Goal: Find specific fact: Find specific fact

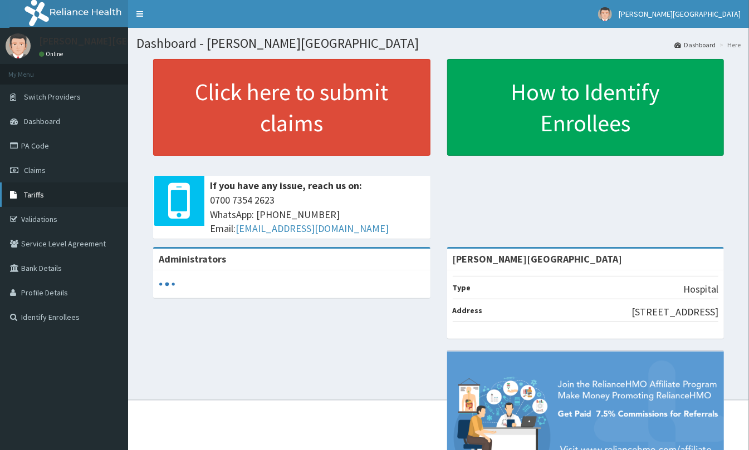
click at [32, 193] on span "Tariffs" at bounding box center [34, 195] width 20 height 10
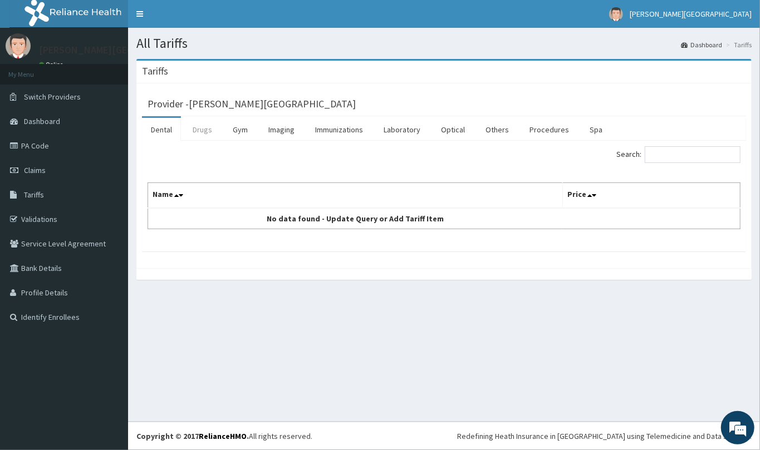
click at [209, 131] on link "Drugs" at bounding box center [202, 129] width 37 height 23
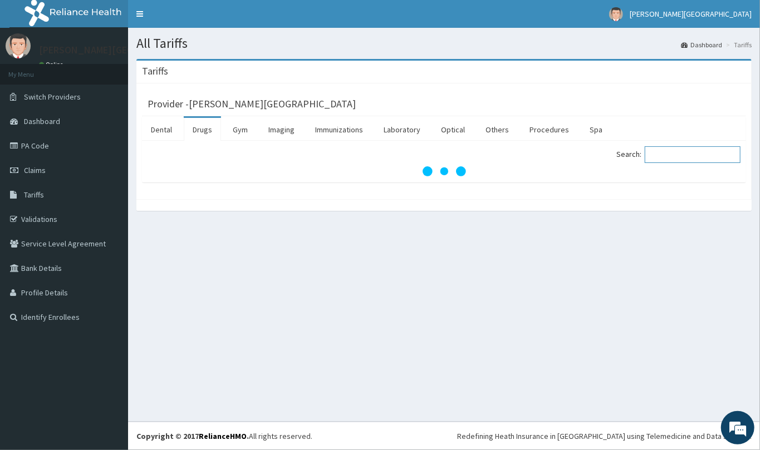
click at [675, 157] on input "Search:" at bounding box center [693, 154] width 96 height 17
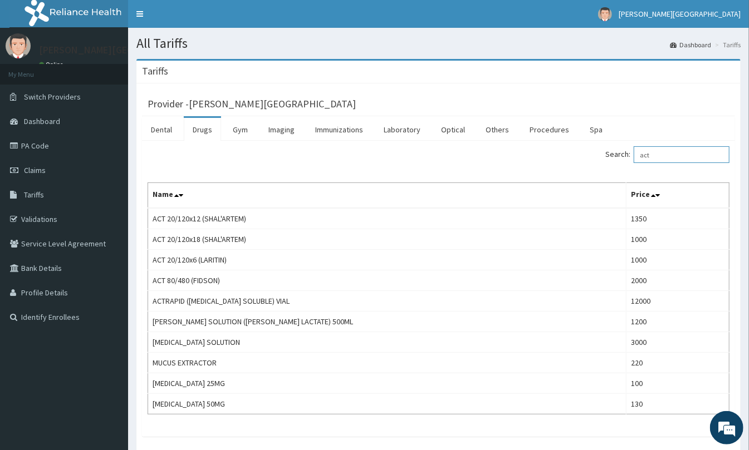
click at [678, 153] on input "act" at bounding box center [682, 154] width 96 height 17
type input "a"
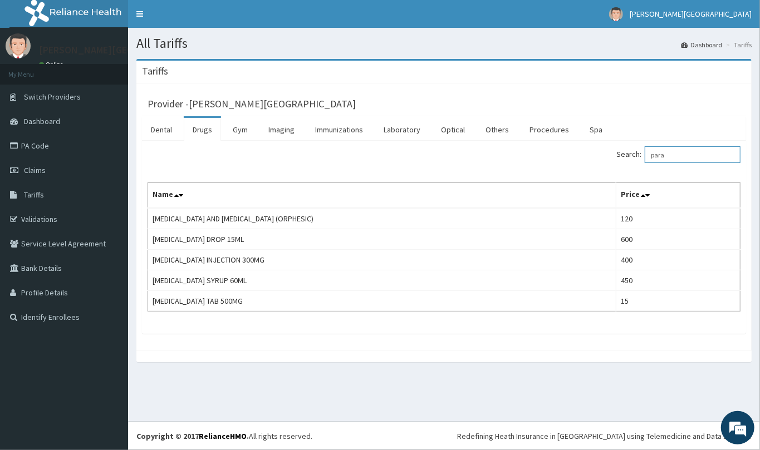
type input "para"
